Goal: Task Accomplishment & Management: Manage account settings

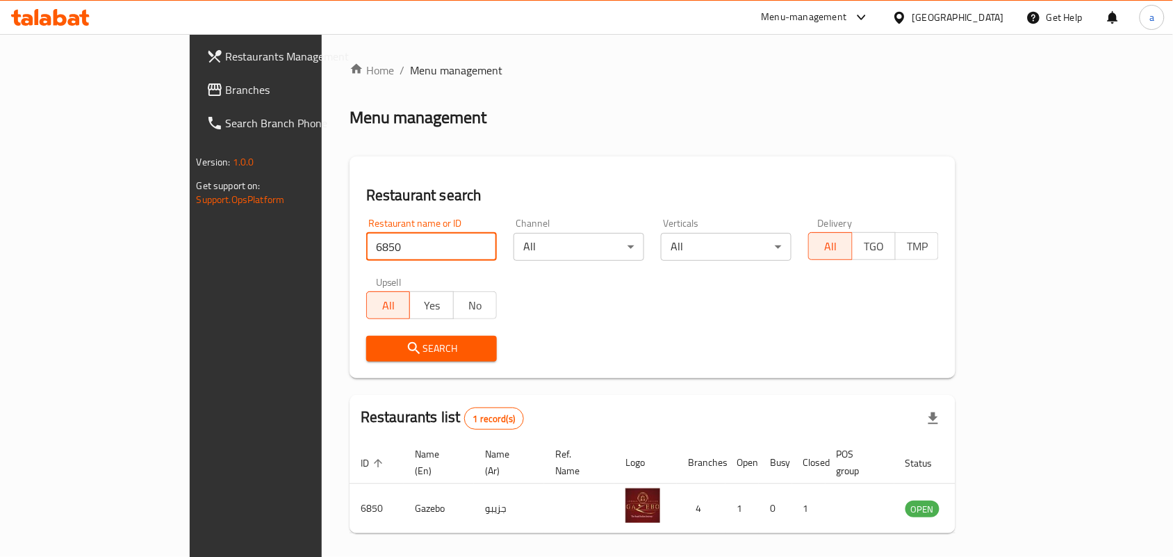
click at [468, 328] on div "Search" at bounding box center [652, 348] width 589 height 42
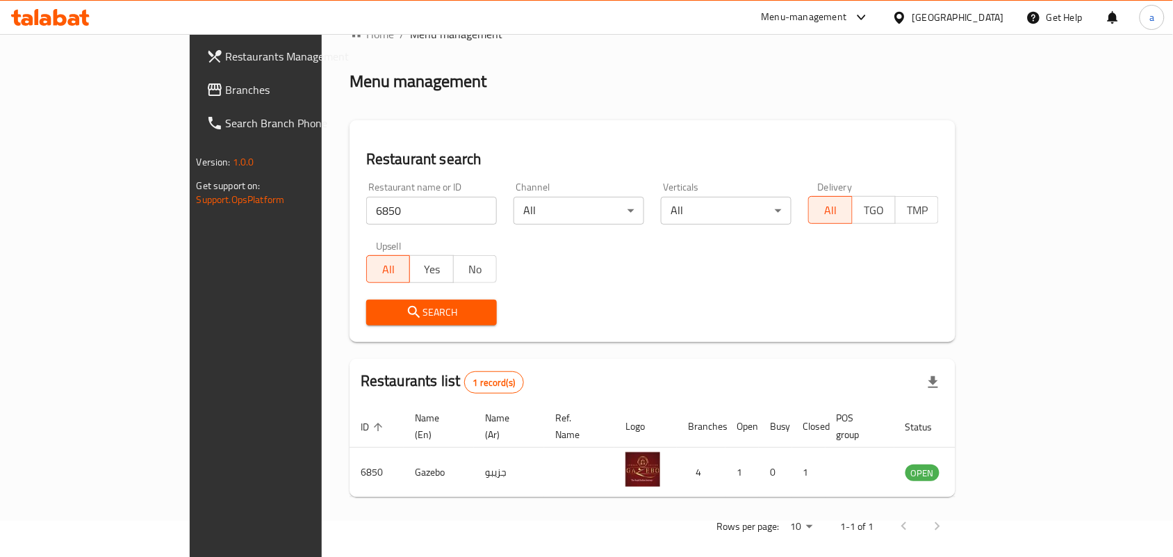
click at [907, 13] on icon at bounding box center [899, 17] width 15 height 15
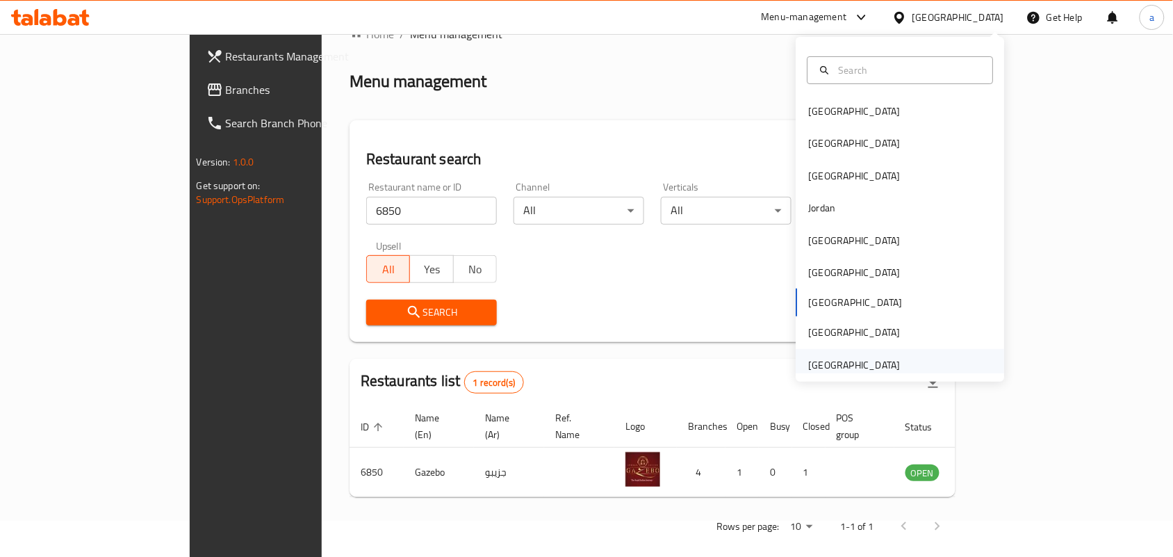
click at [834, 359] on div "United Arab Emirates" at bounding box center [855, 364] width 92 height 15
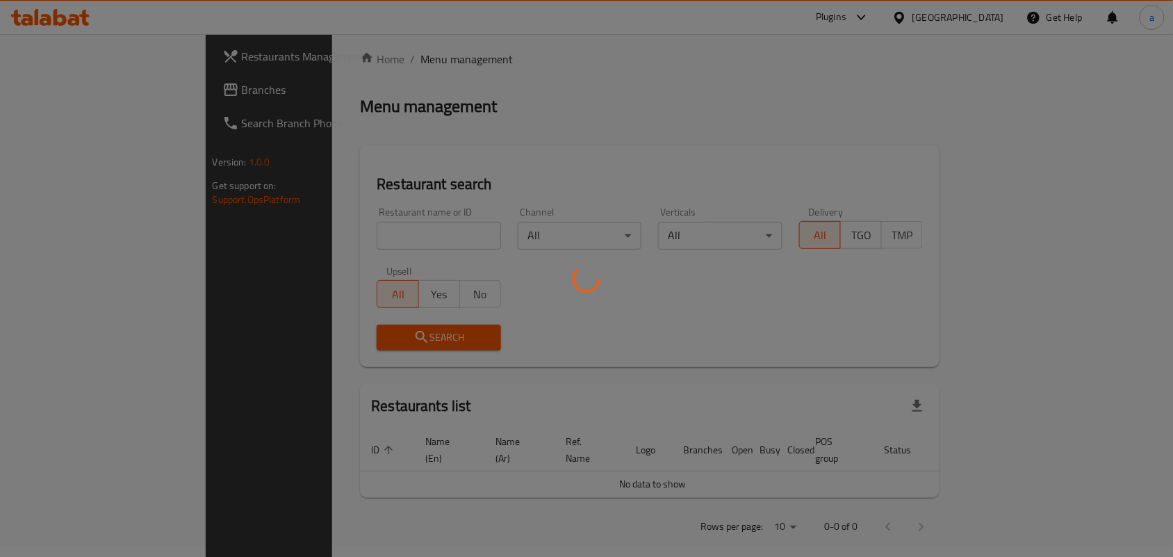
scroll to position [36, 0]
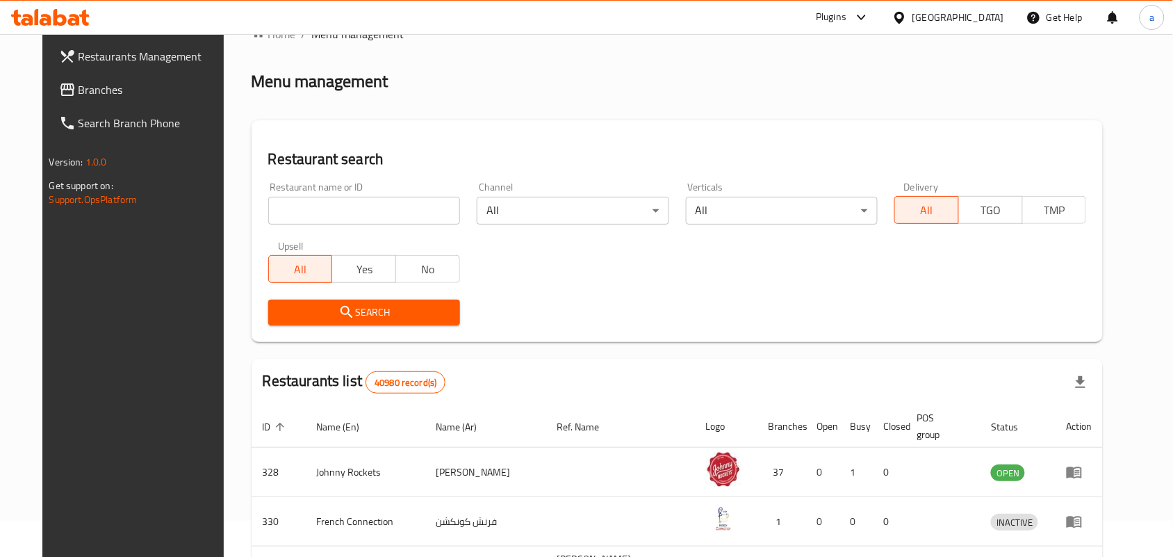
click at [96, 97] on span "Branches" at bounding box center [153, 89] width 149 height 17
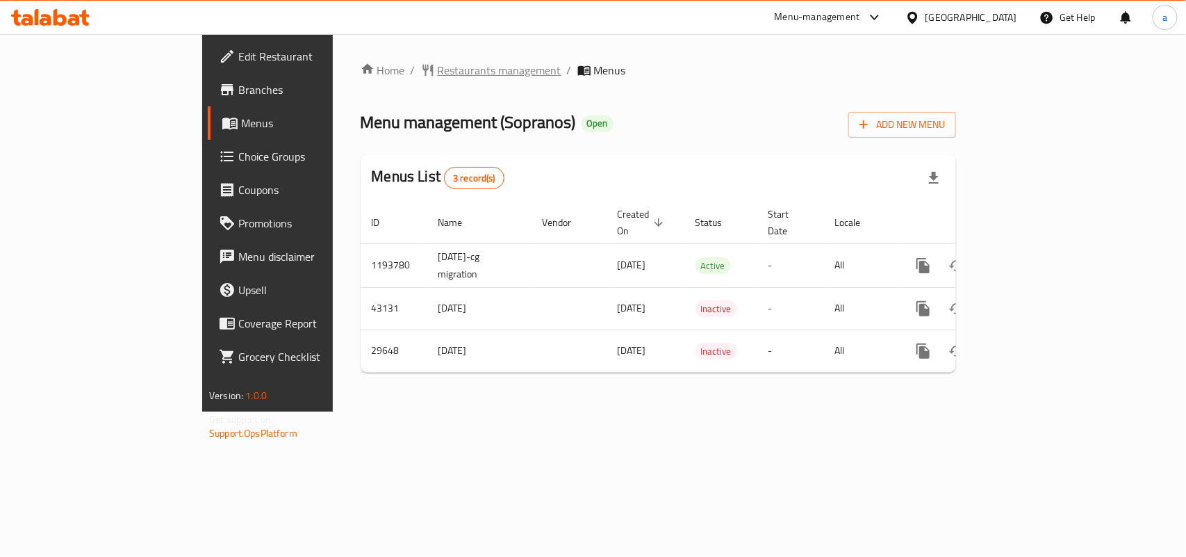
click at [438, 78] on span "Restaurants management" at bounding box center [500, 70] width 124 height 17
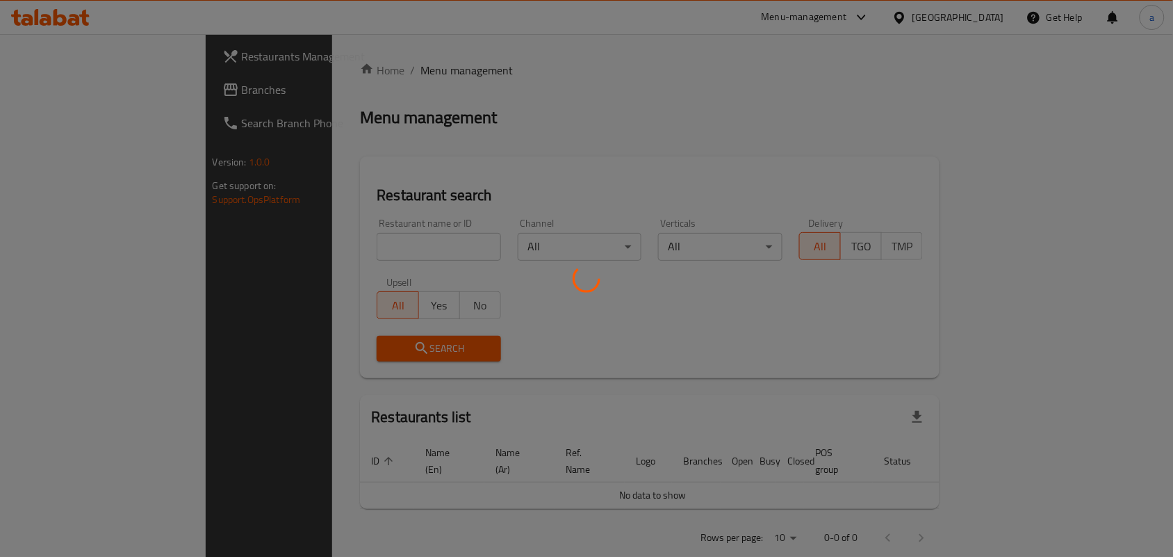
click at [324, 251] on div at bounding box center [586, 278] width 1173 height 557
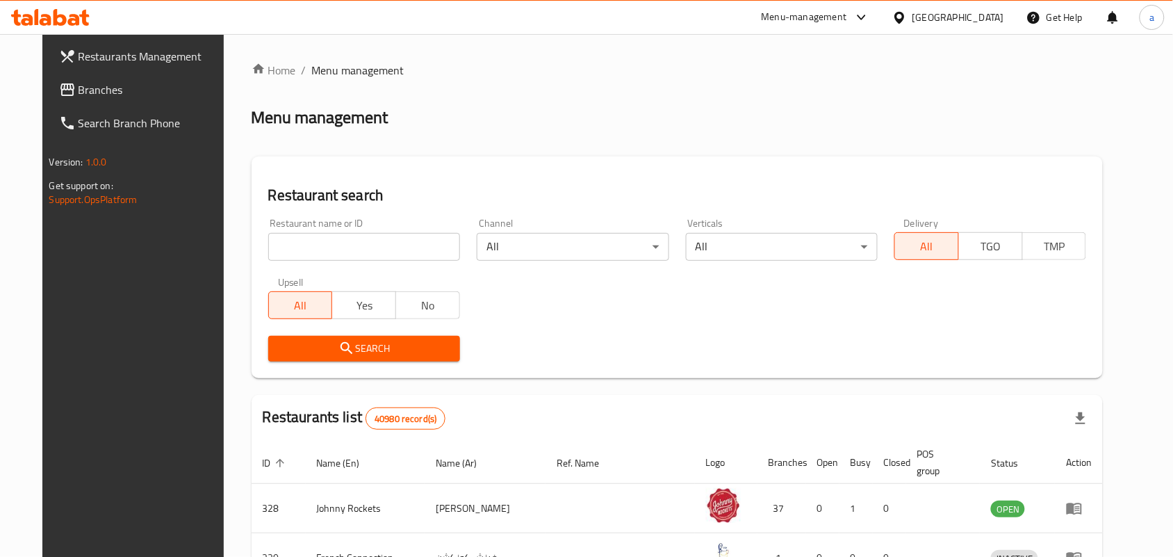
click at [325, 244] on input "search" at bounding box center [364, 247] width 192 height 28
paste input "15271"
type input "15271"
click button "Search" at bounding box center [364, 349] width 192 height 26
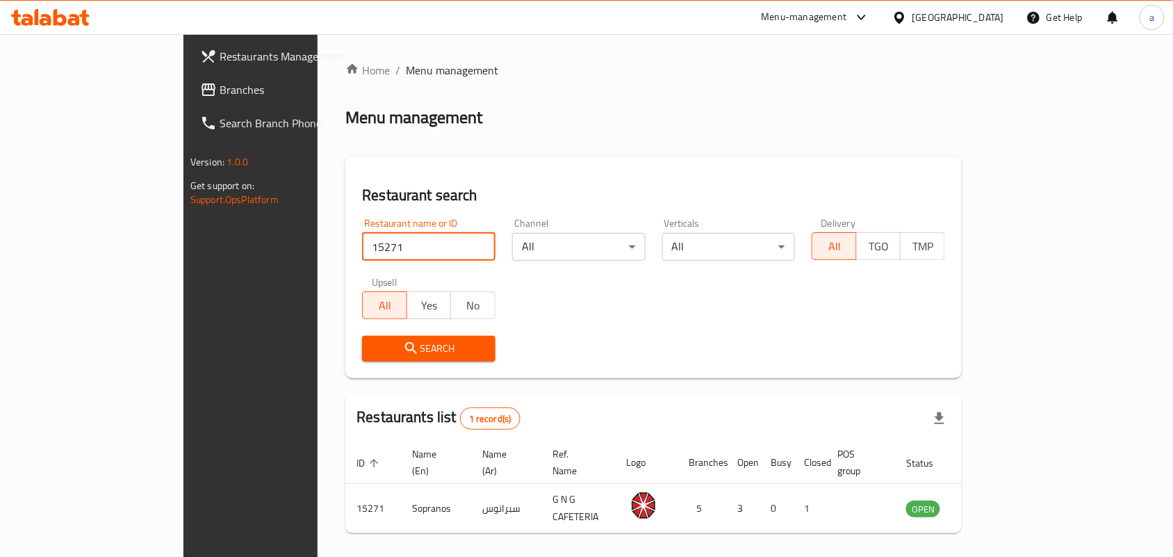
click at [914, 19] on div "[GEOGRAPHIC_DATA]" at bounding box center [958, 17] width 92 height 15
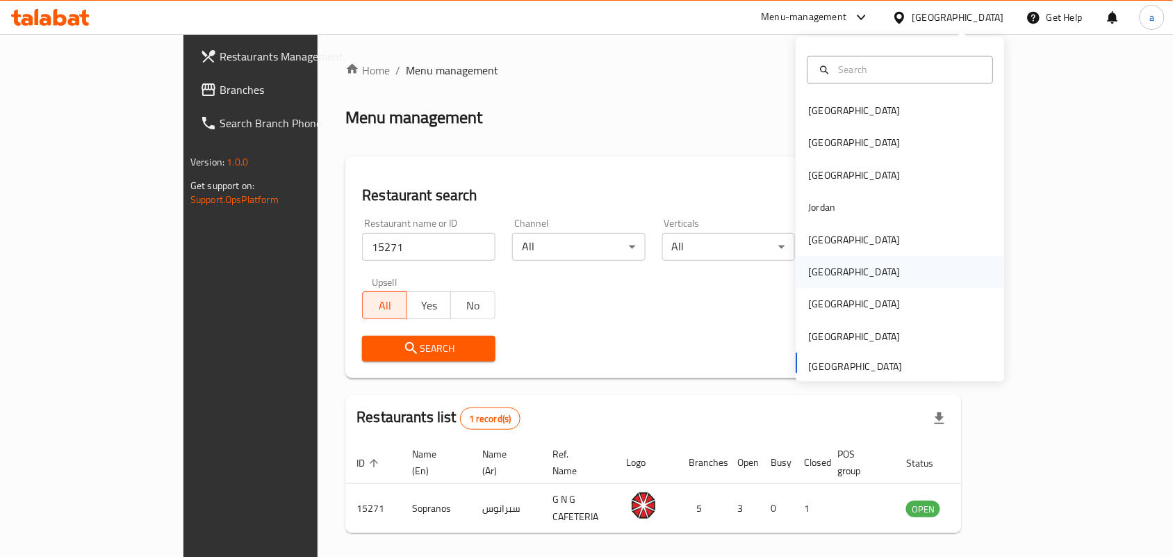
click at [811, 273] on div "[GEOGRAPHIC_DATA]" at bounding box center [855, 272] width 92 height 15
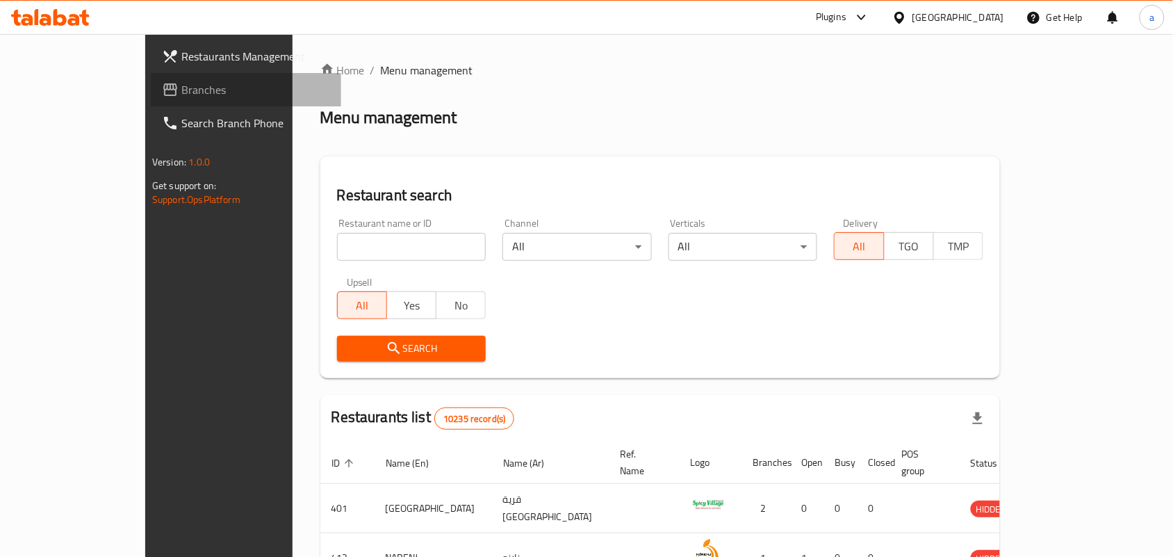
drag, startPoint x: 99, startPoint y: 90, endPoint x: 28, endPoint y: 103, distance: 72.6
click at [181, 90] on span "Branches" at bounding box center [255, 89] width 149 height 17
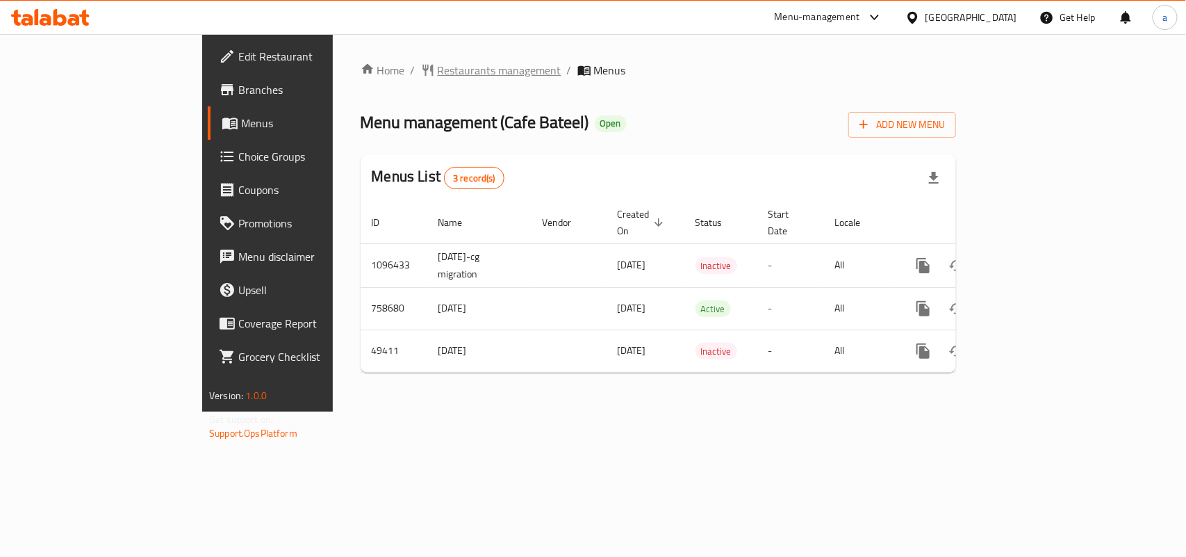
click at [438, 67] on span "Restaurants management" at bounding box center [500, 70] width 124 height 17
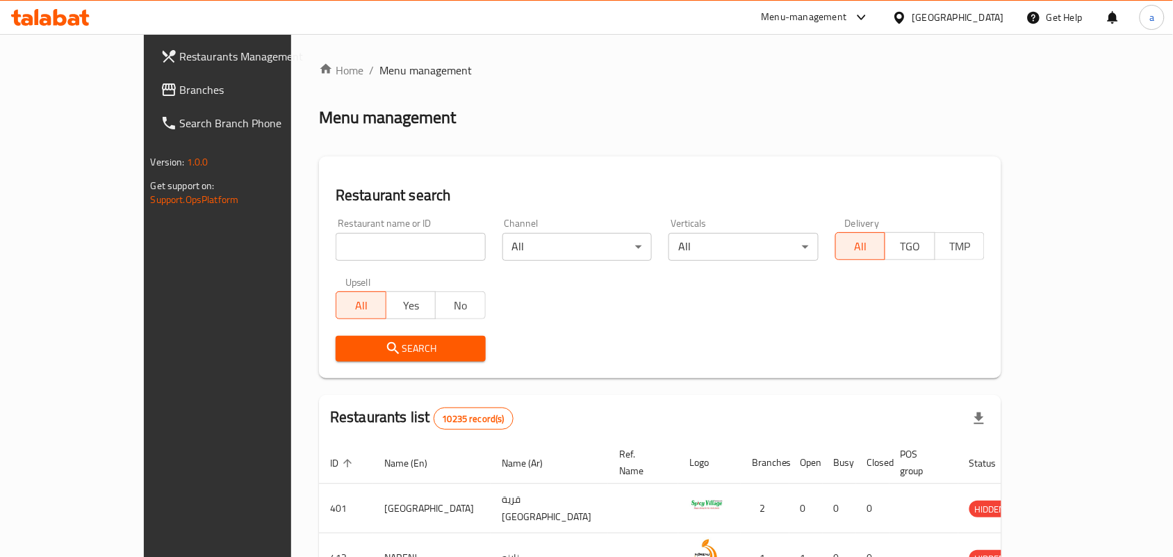
click at [380, 257] on input "search" at bounding box center [411, 247] width 150 height 28
paste input "10745"
type input "10745"
click at [340, 243] on input "10745" at bounding box center [411, 247] width 150 height 28
click button "Search" at bounding box center [411, 349] width 150 height 26
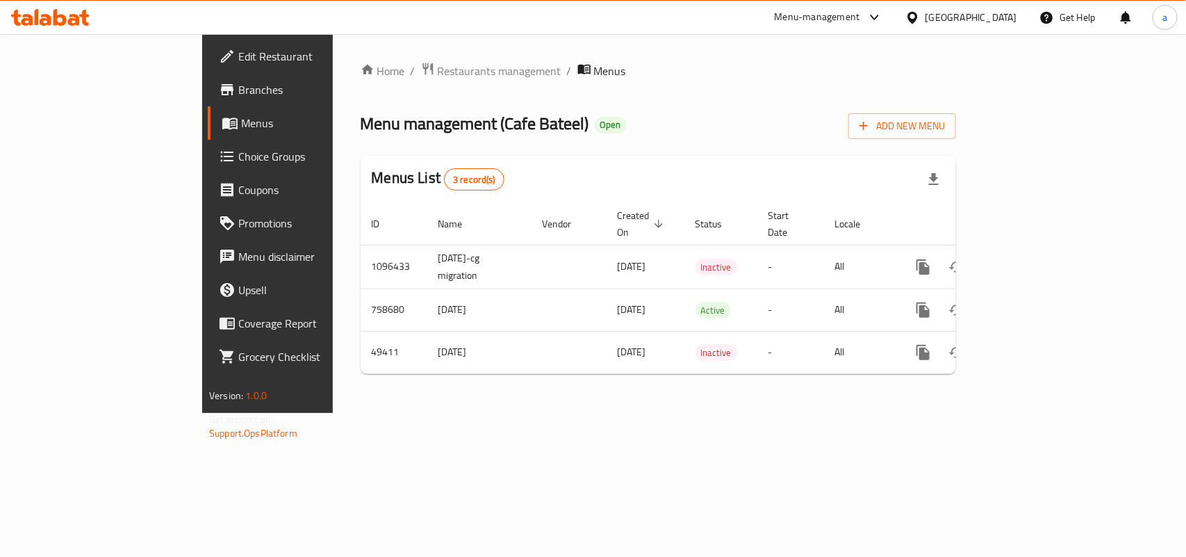
click at [238, 153] on span "Choice Groups" at bounding box center [313, 156] width 151 height 17
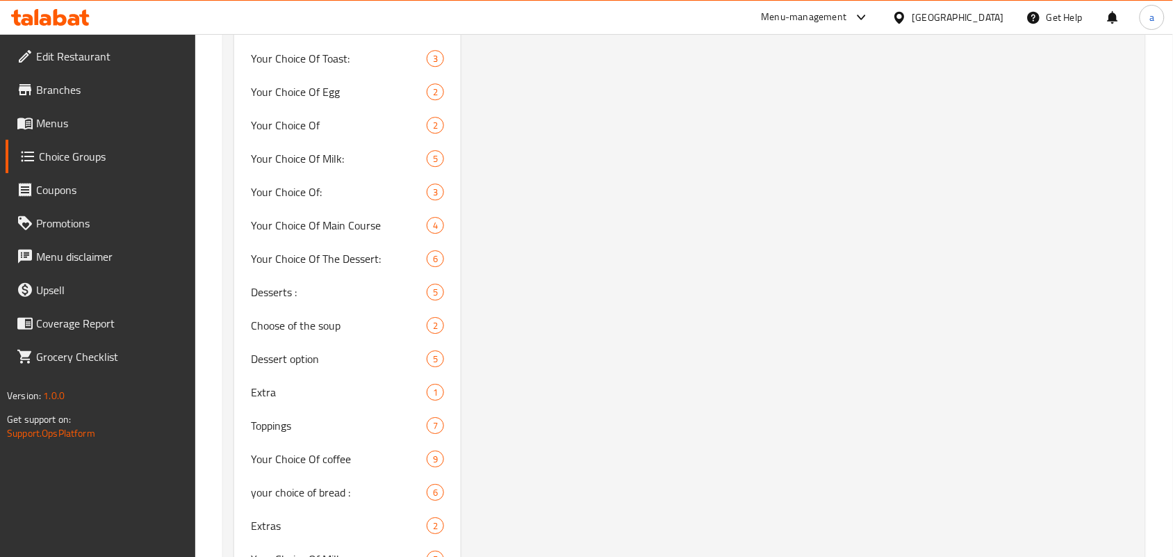
scroll to position [1216, 0]
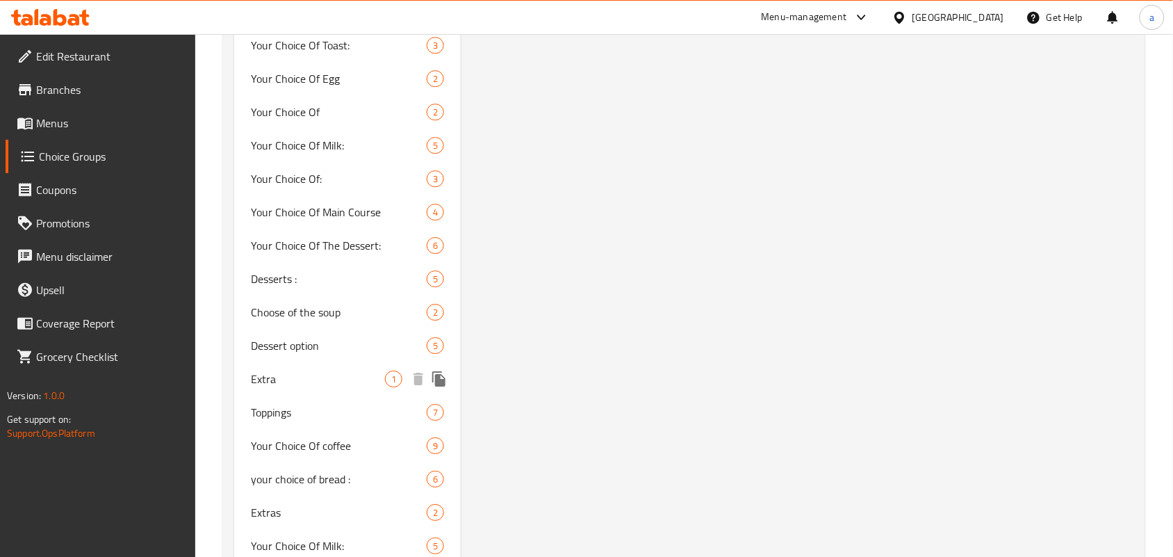
click at [281, 372] on span "Extra" at bounding box center [318, 378] width 134 height 17
type input "Extra"
type input "اضافات"
type input "0"
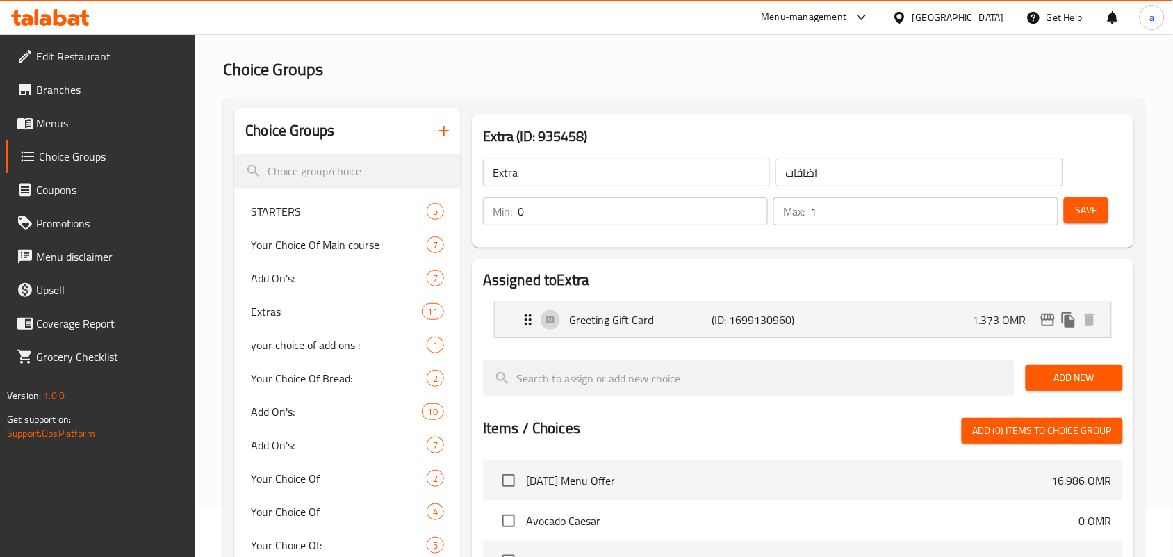
scroll to position [0, 0]
